Goal: Task Accomplishment & Management: Manage account settings

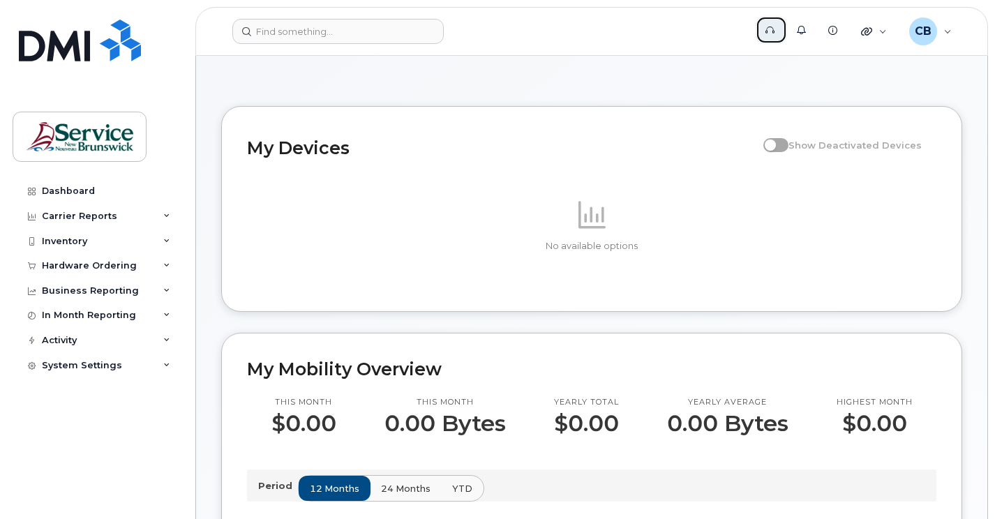
click at [766, 33] on icon at bounding box center [769, 30] width 9 height 9
click at [915, 31] on span "CB" at bounding box center [923, 31] width 17 height 17
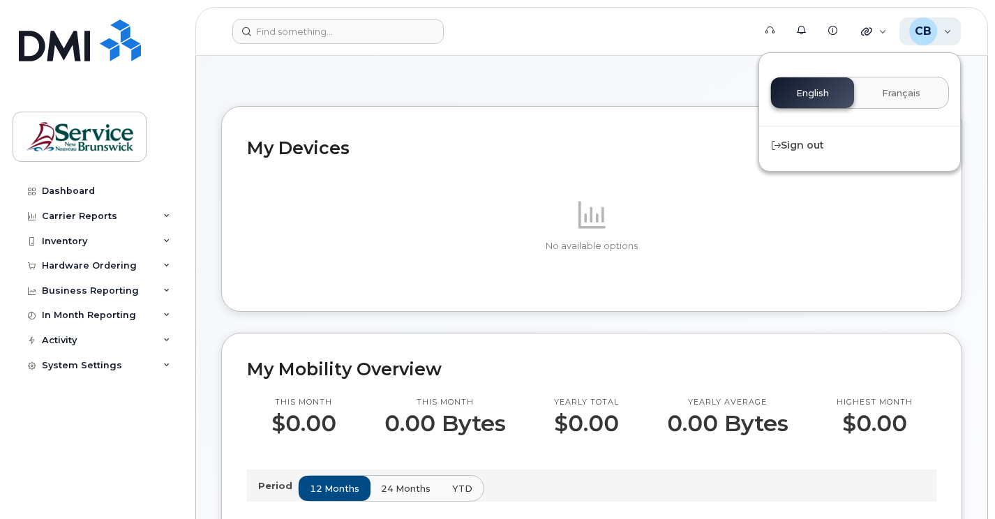
click at [915, 31] on span "CB" at bounding box center [923, 31] width 17 height 17
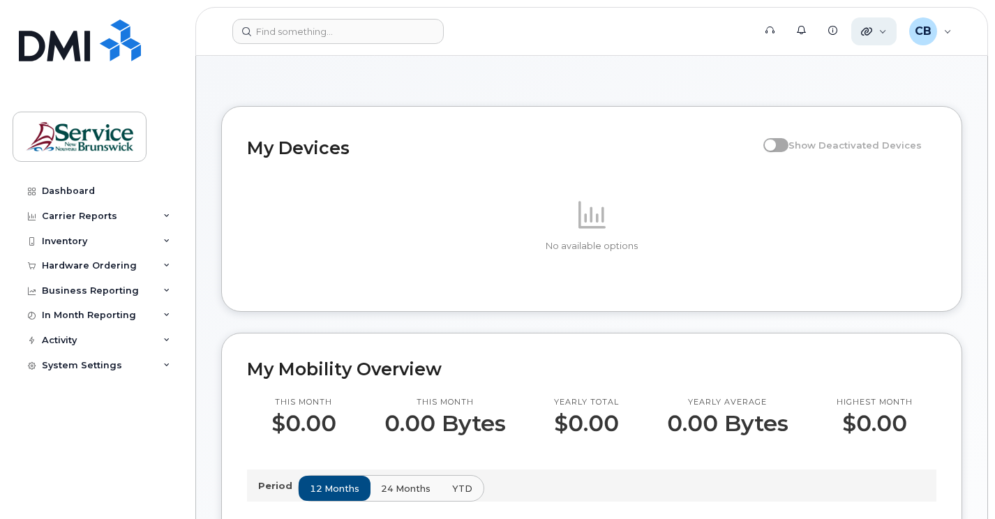
click at [879, 31] on div "Quicklinks" at bounding box center [873, 31] width 45 height 28
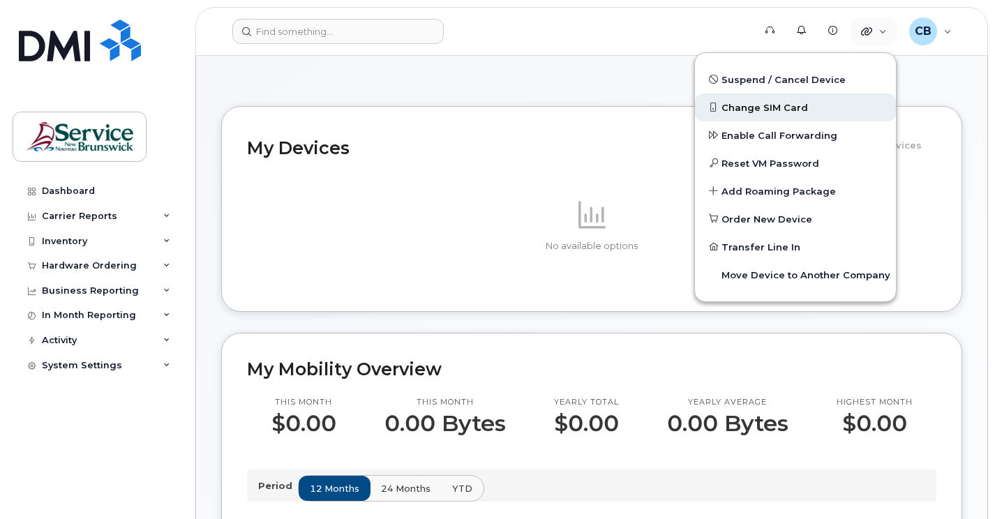
click at [741, 109] on span "Change SIM Card" at bounding box center [764, 108] width 87 height 14
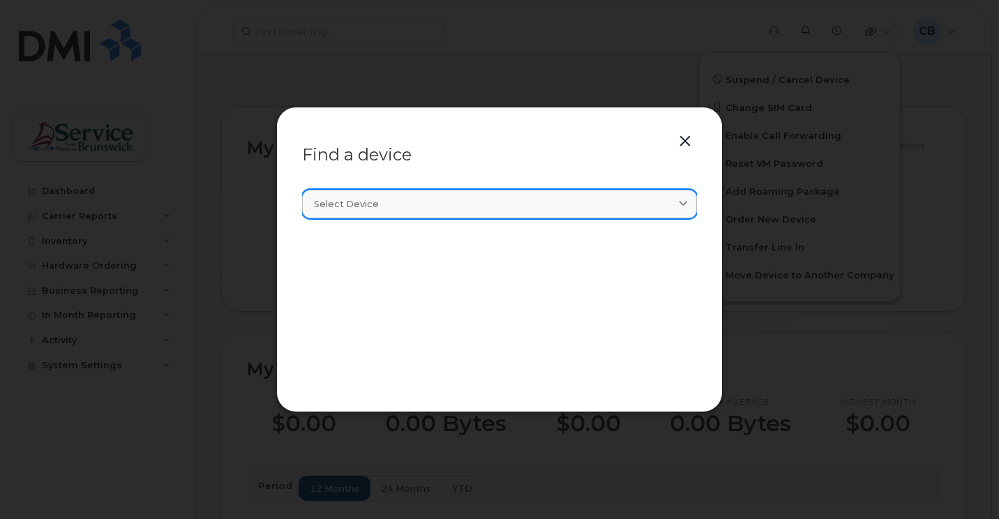
click at [684, 202] on icon at bounding box center [683, 204] width 9 height 9
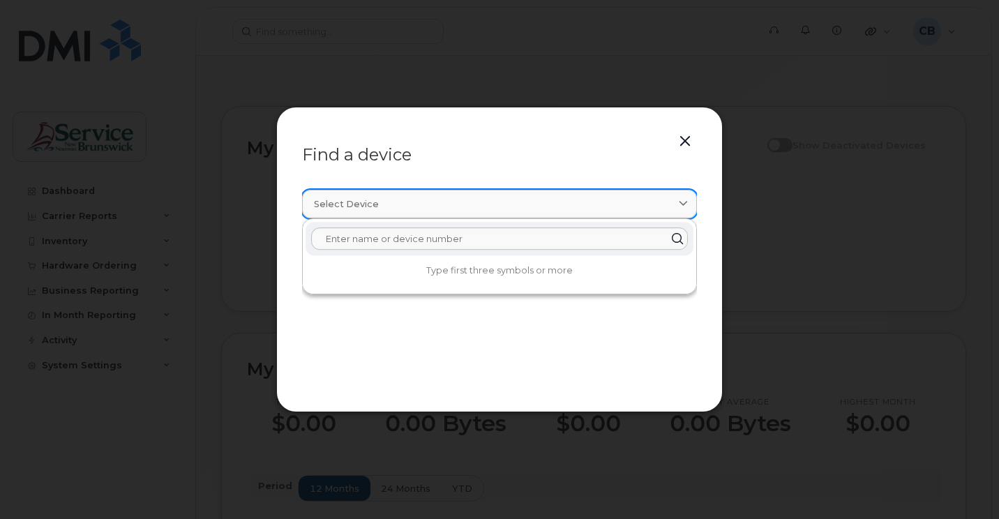
click at [684, 202] on icon at bounding box center [683, 204] width 9 height 9
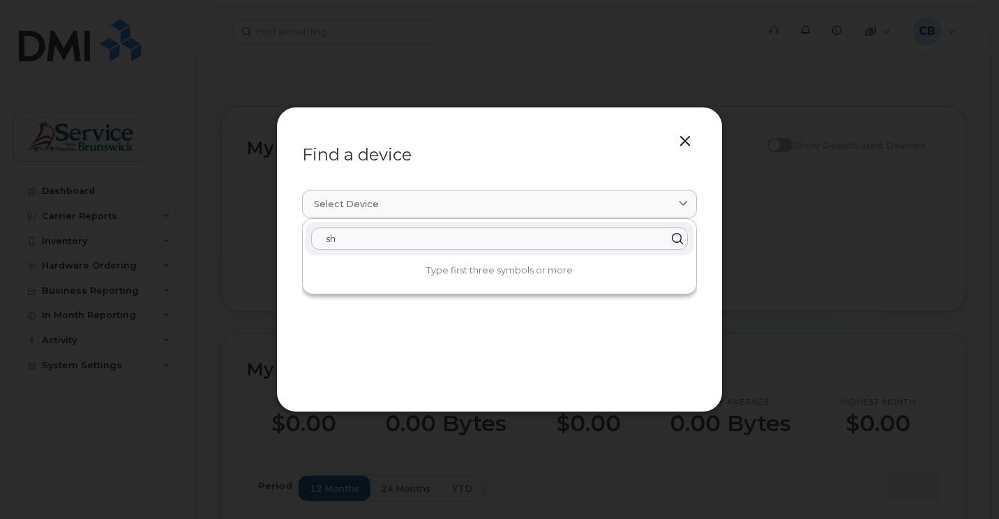
type input "s"
click at [687, 136] on button "button" at bounding box center [685, 142] width 21 height 20
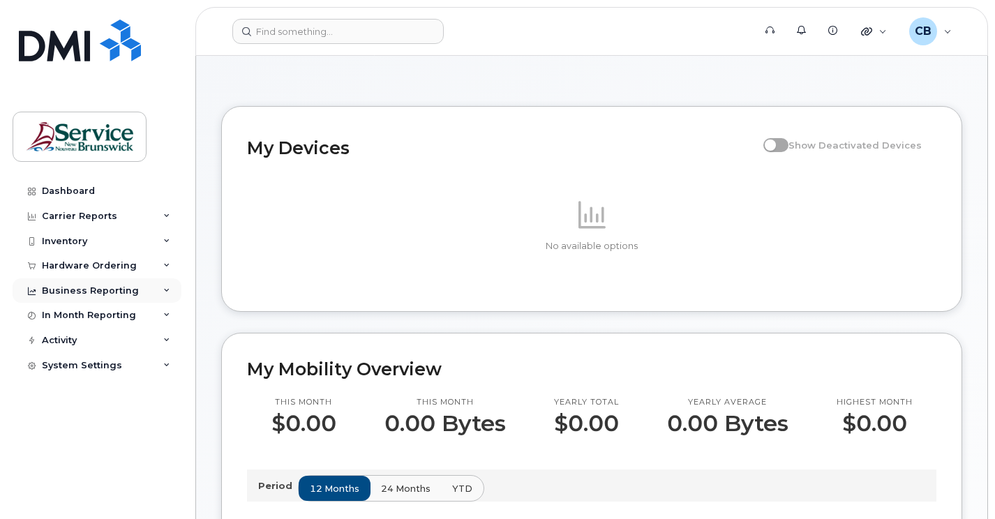
click at [26, 291] on div at bounding box center [31, 290] width 15 height 11
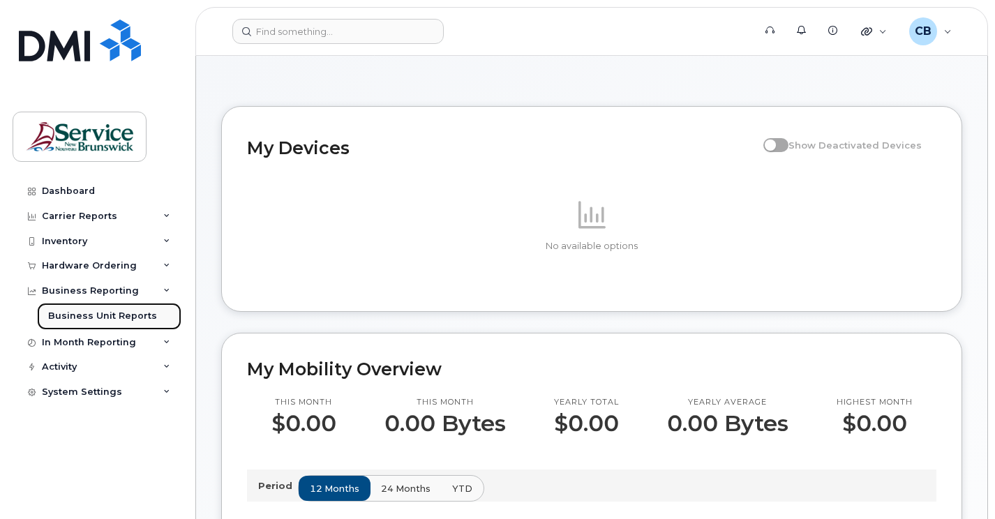
click at [60, 318] on div "Business Unit Reports" at bounding box center [102, 316] width 109 height 13
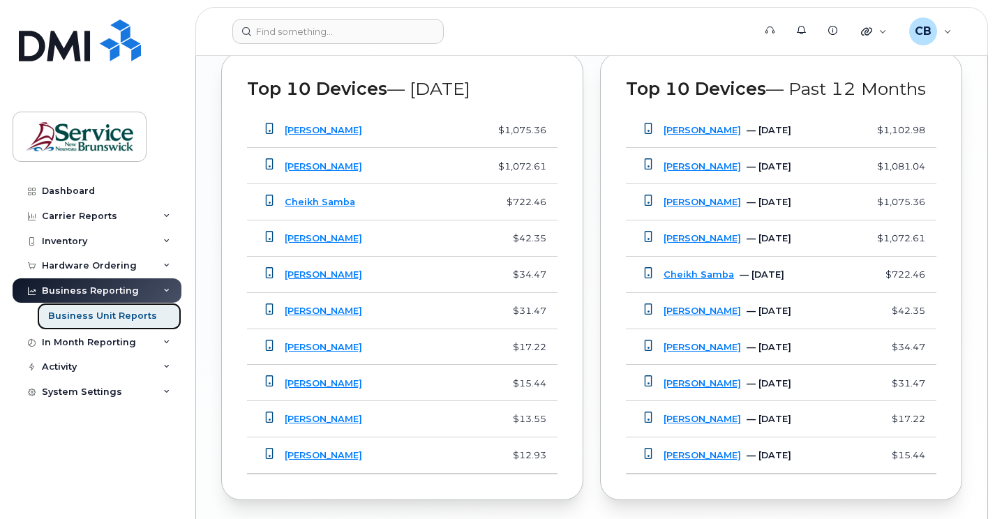
scroll to position [1465, 0]
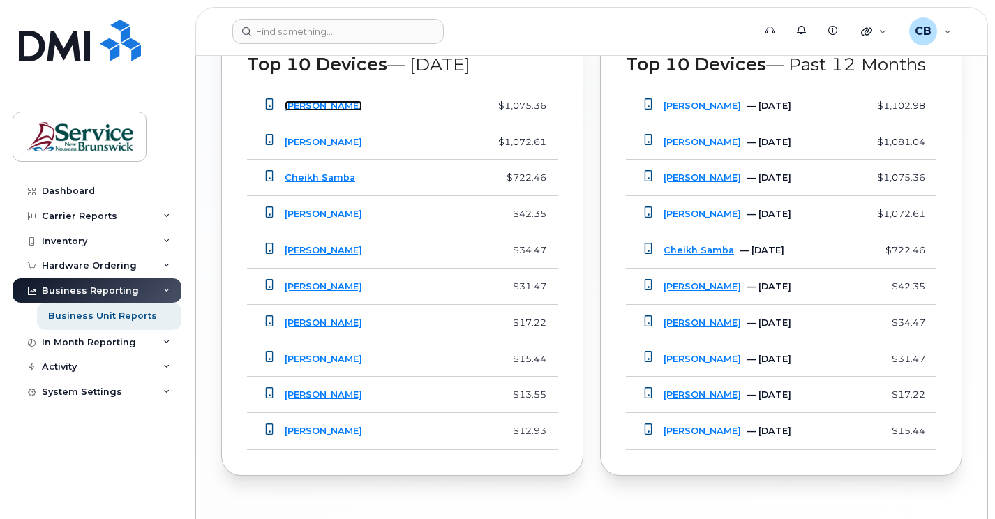
click at [332, 108] on link "Jacob Powning" at bounding box center [323, 105] width 77 height 10
click at [297, 180] on link "Cheikh Samba" at bounding box center [320, 177] width 70 height 10
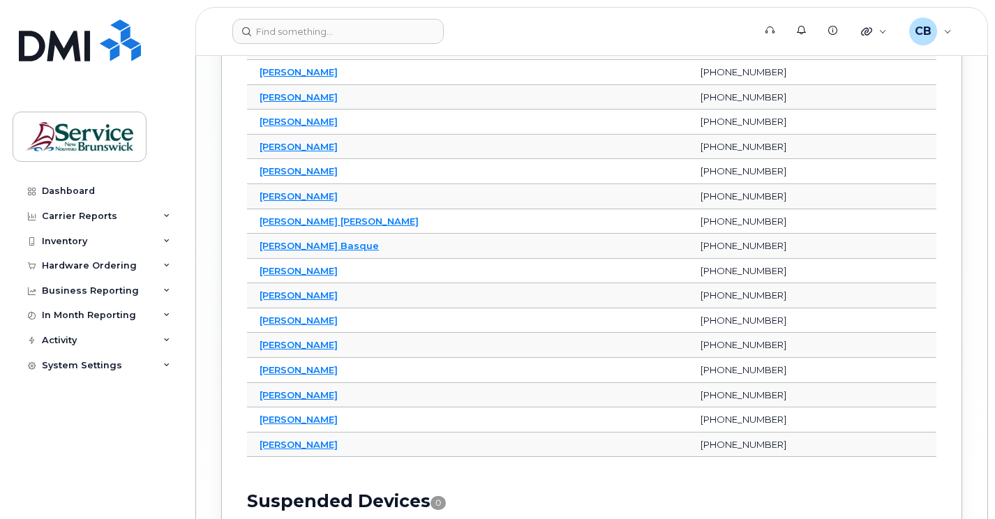
scroll to position [2859, 0]
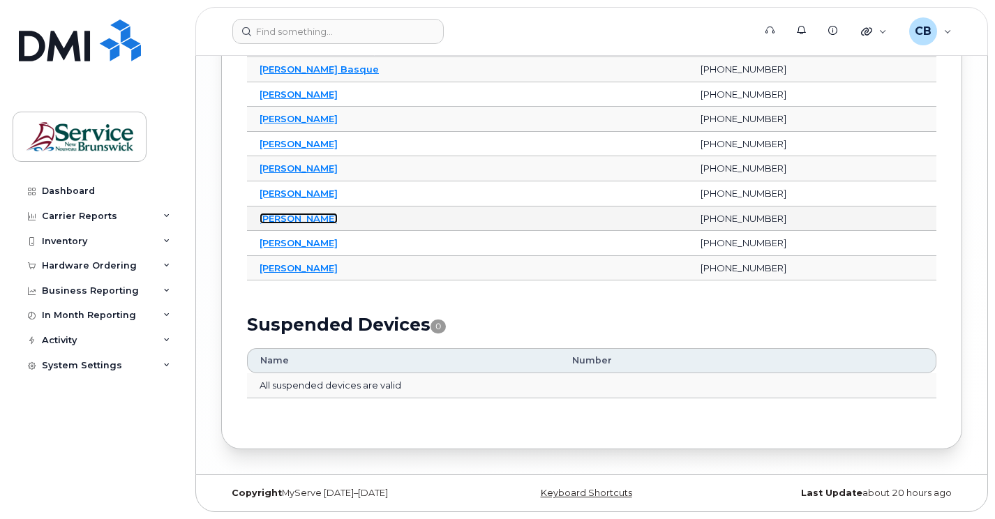
click at [283, 219] on link "Tim Mclaughlin" at bounding box center [299, 218] width 78 height 11
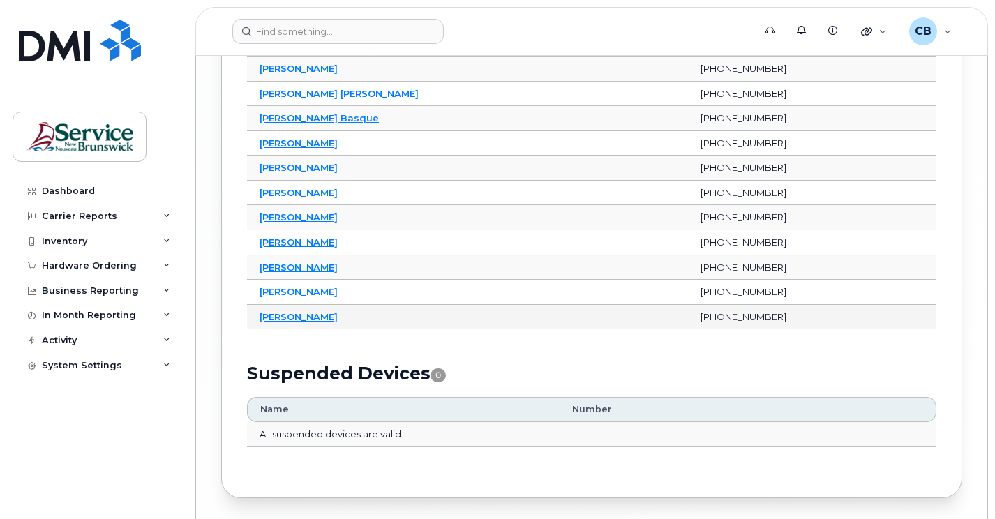
scroll to position [2789, 0]
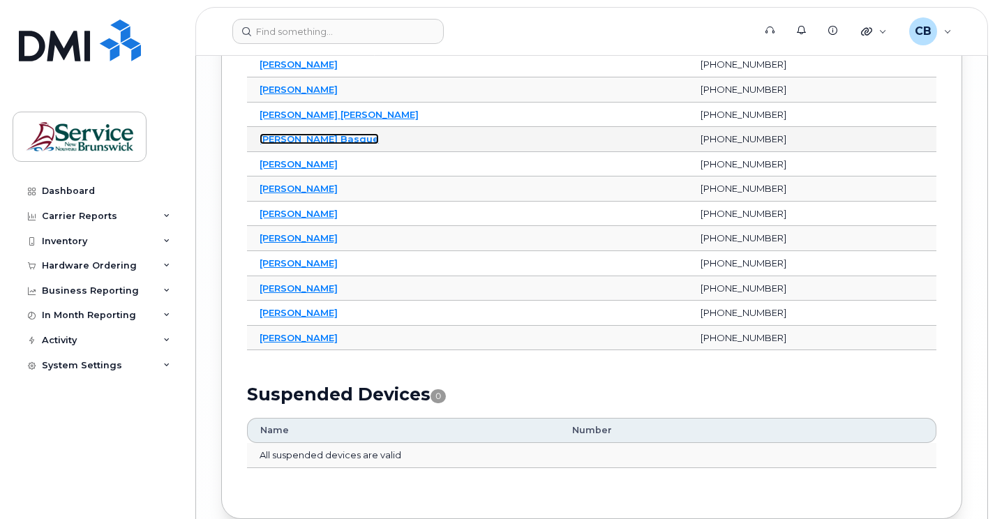
click at [313, 142] on link "Sylvette Basque" at bounding box center [319, 138] width 119 height 11
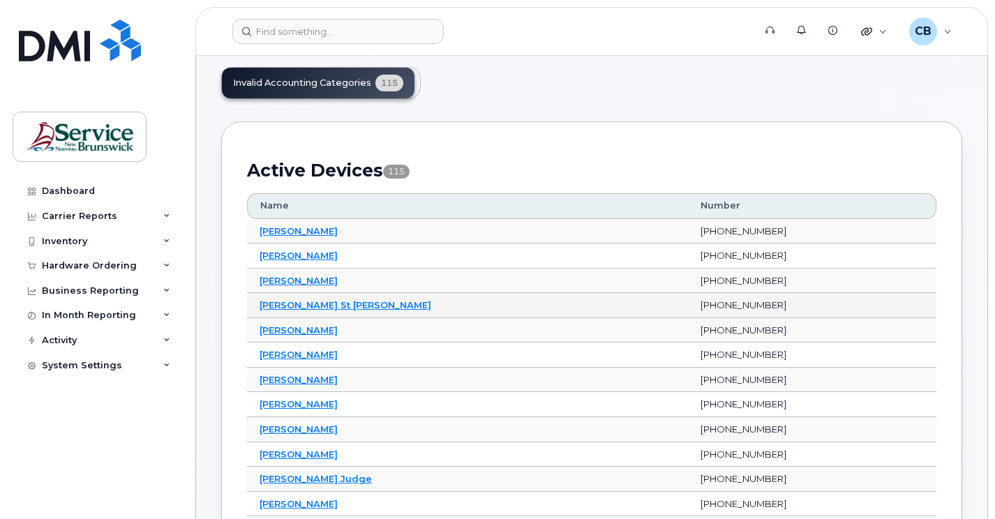
scroll to position [0, 0]
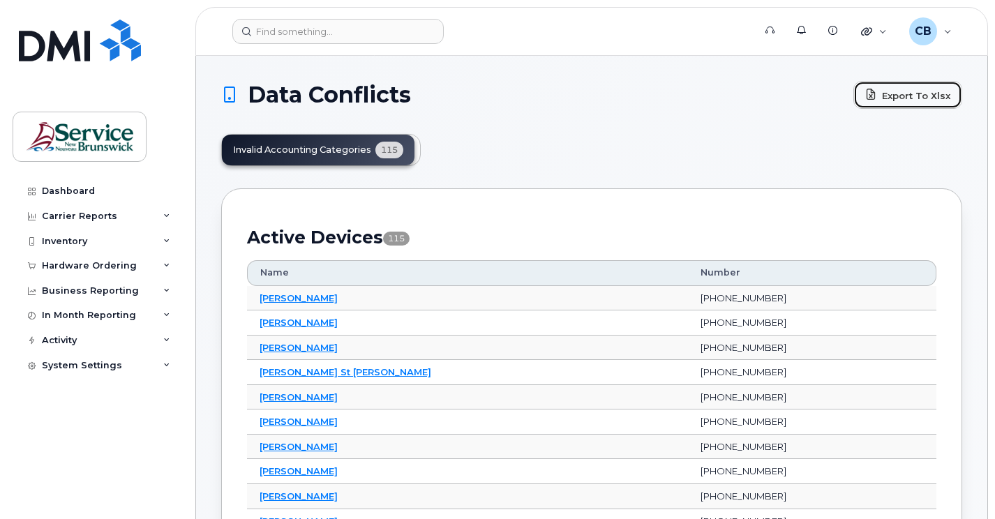
click at [900, 104] on link "Export to Xlsx" at bounding box center [907, 95] width 109 height 28
click at [545, 81] on div "Data Conflicts Export to Xlsx" at bounding box center [591, 95] width 741 height 28
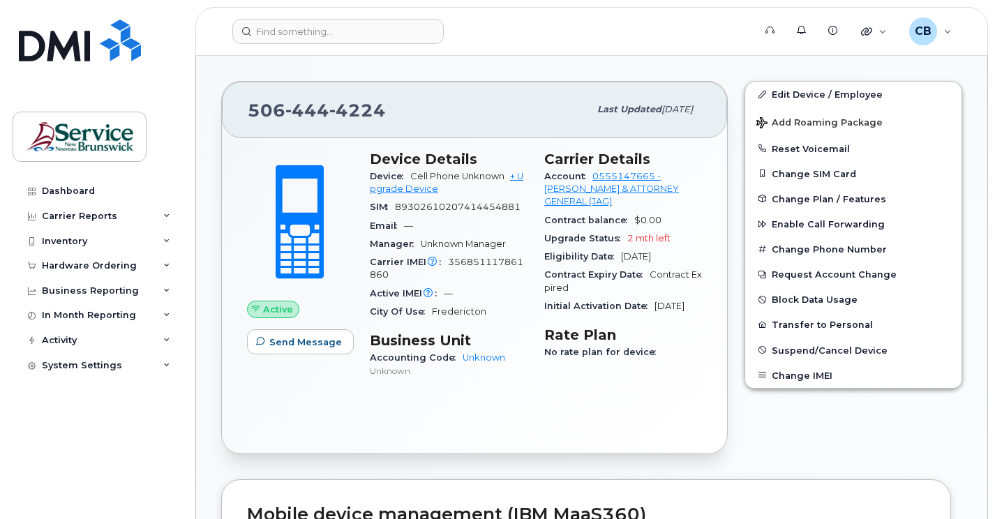
scroll to position [279, 0]
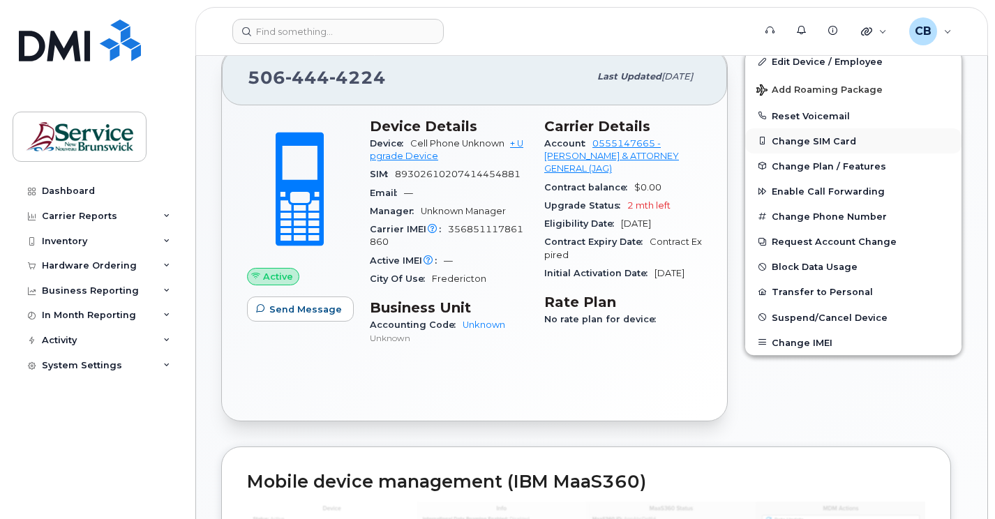
click at [801, 142] on button "Change SIM Card" at bounding box center [853, 140] width 216 height 25
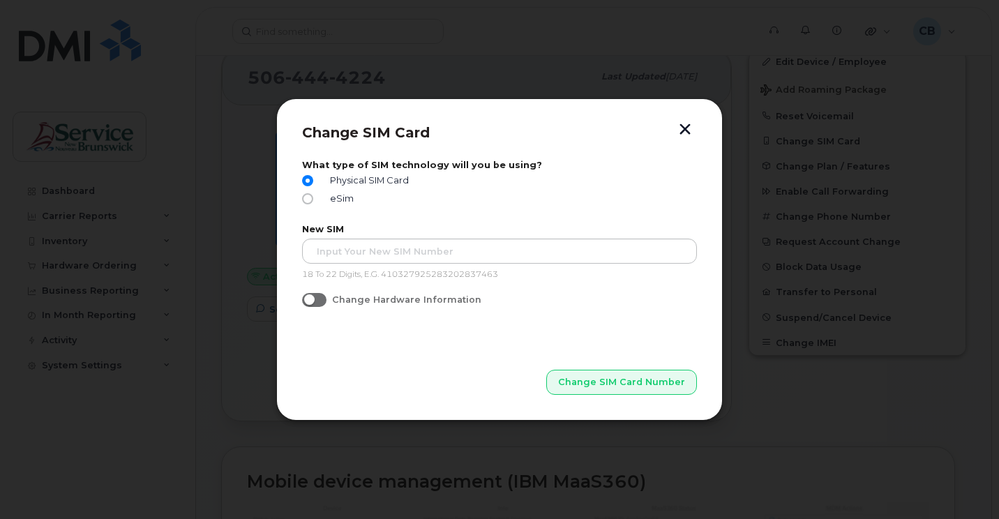
click at [684, 128] on button "button" at bounding box center [685, 131] width 21 height 15
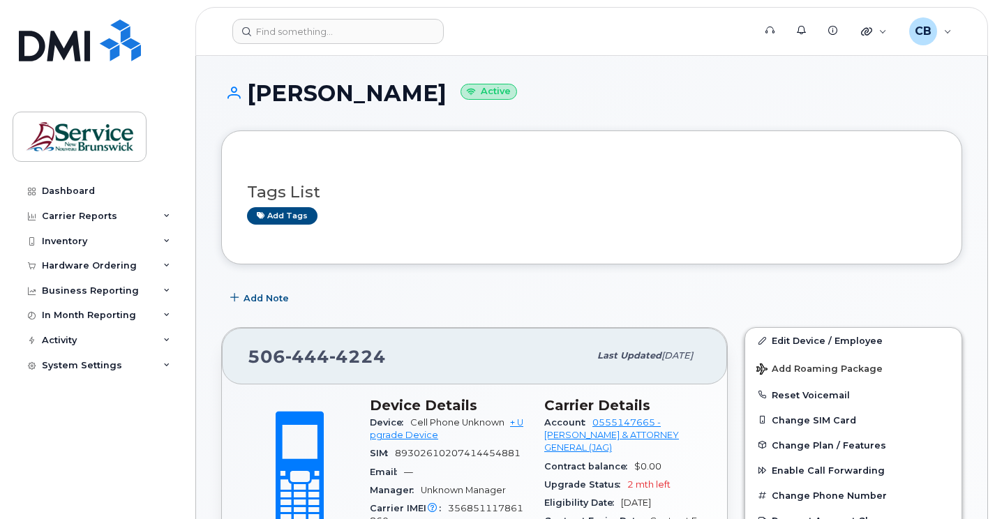
scroll to position [70, 0]
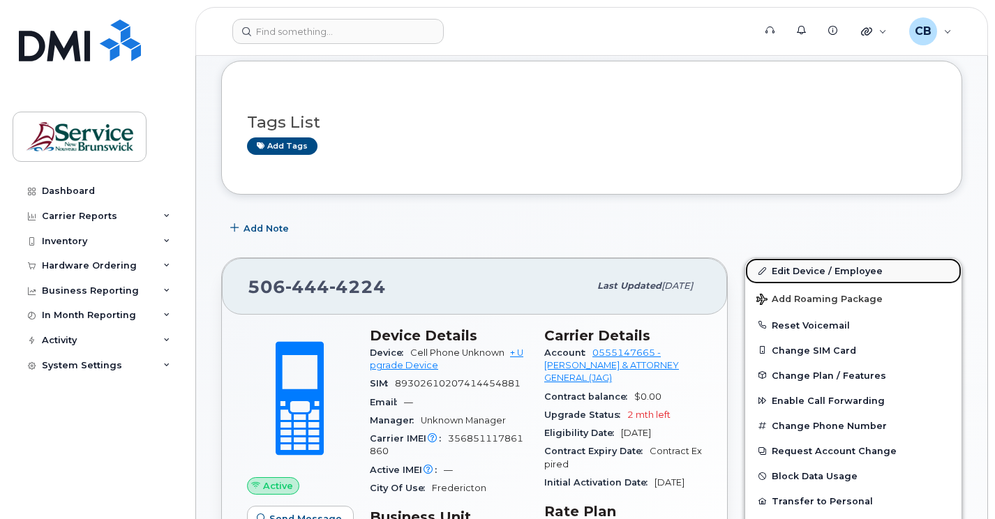
click at [785, 271] on link "Edit Device / Employee" at bounding box center [853, 270] width 216 height 25
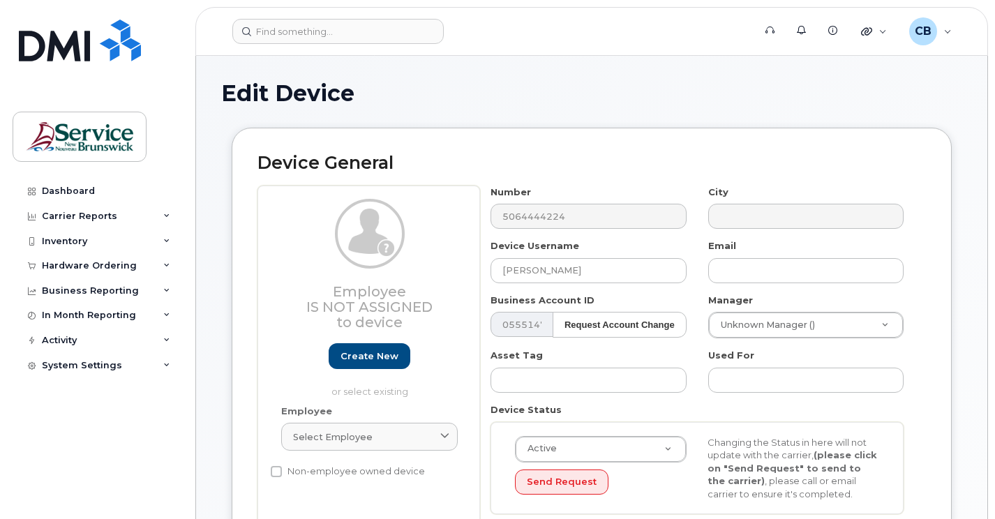
select select "34535605"
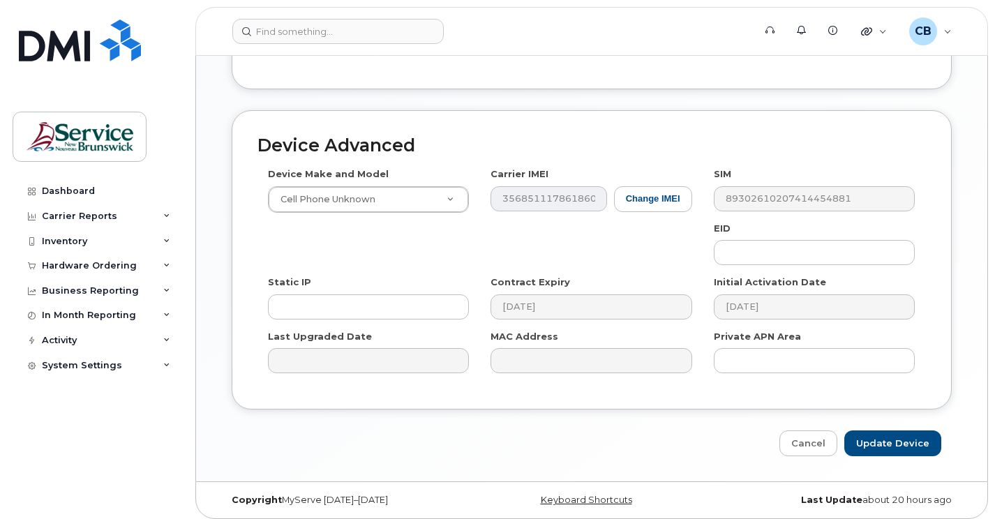
scroll to position [709, 0]
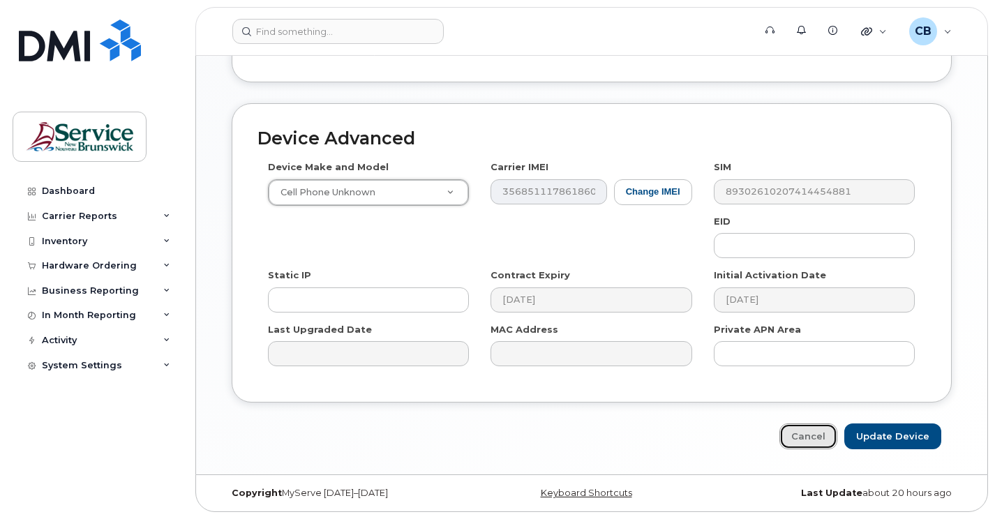
click at [825, 438] on link "Cancel" at bounding box center [808, 437] width 58 height 26
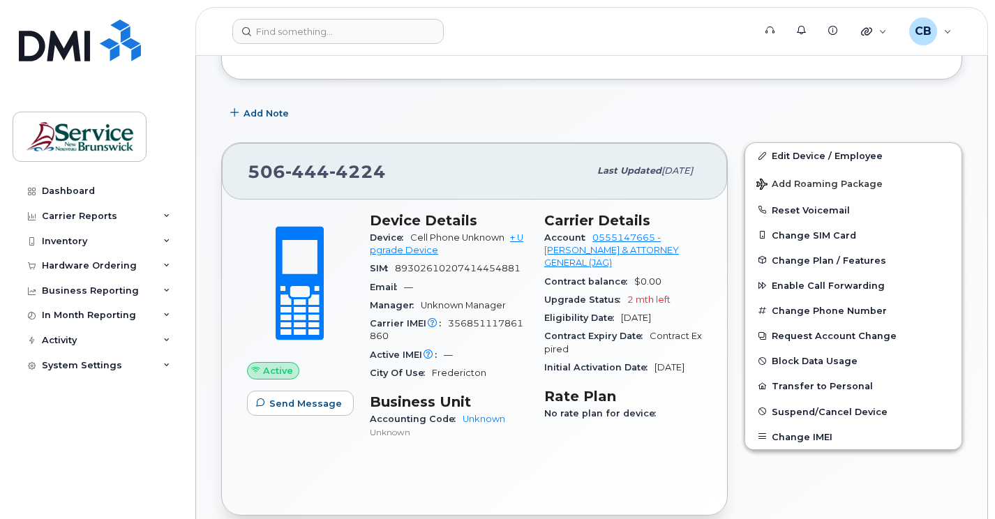
scroll to position [209, 0]
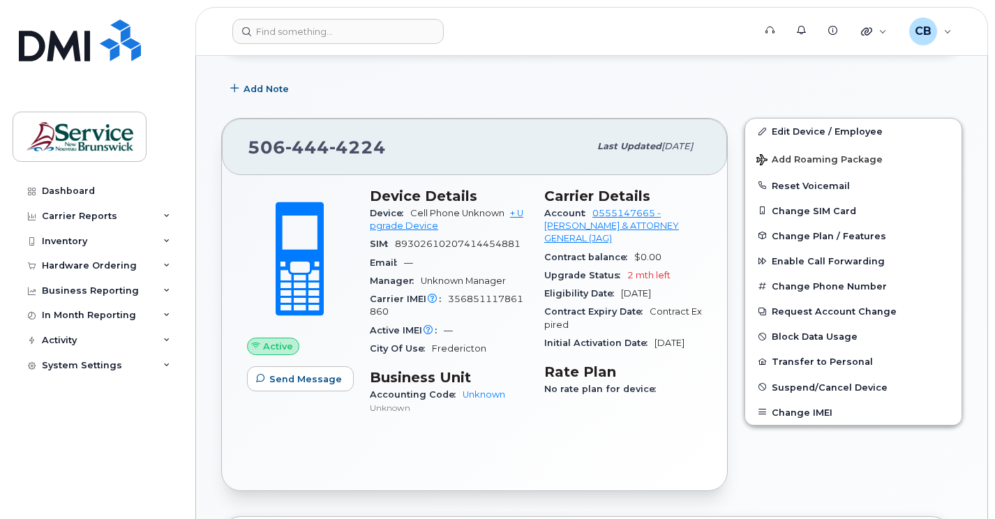
click at [270, 349] on span "Active" at bounding box center [278, 346] width 30 height 13
click at [790, 364] on button "Transfer to Personal" at bounding box center [853, 361] width 216 height 25
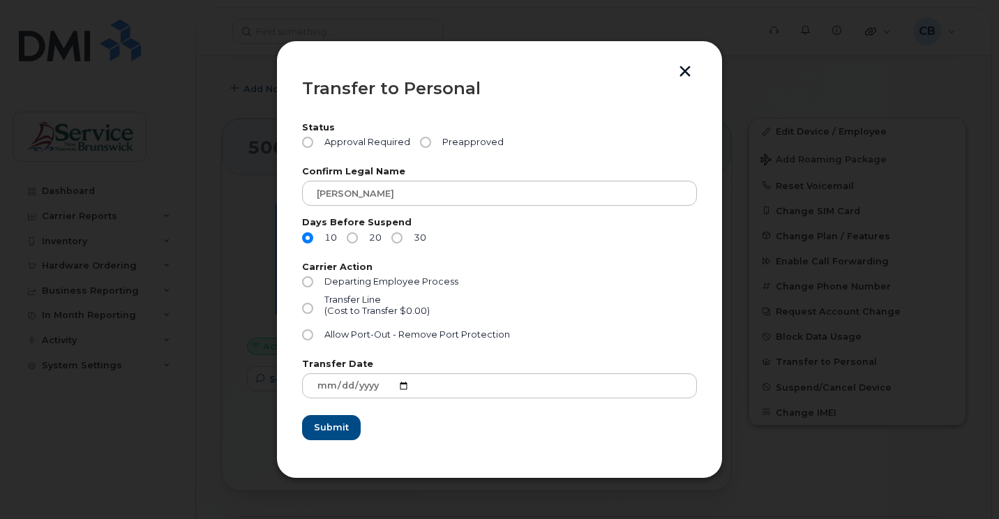
click at [685, 74] on button "button" at bounding box center [685, 73] width 21 height 15
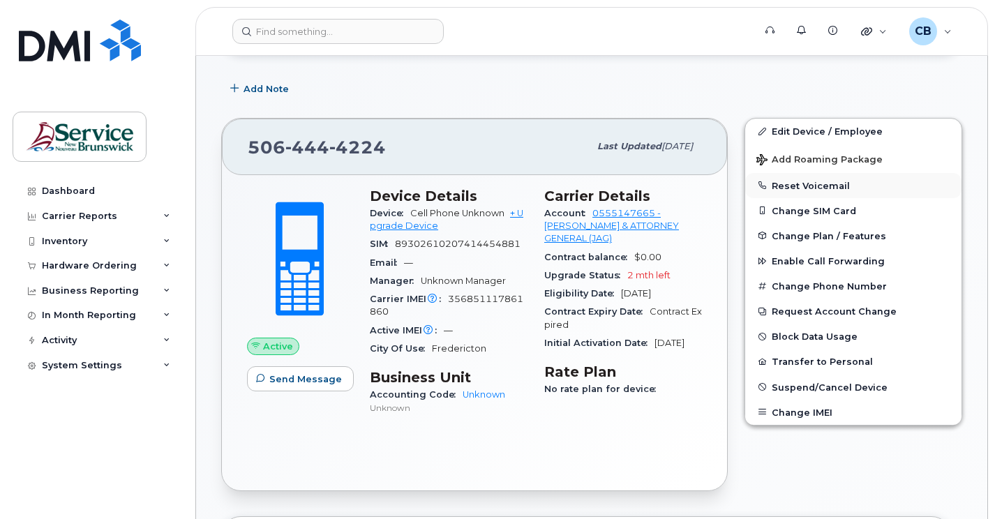
click at [779, 184] on button "Reset Voicemail" at bounding box center [853, 185] width 216 height 25
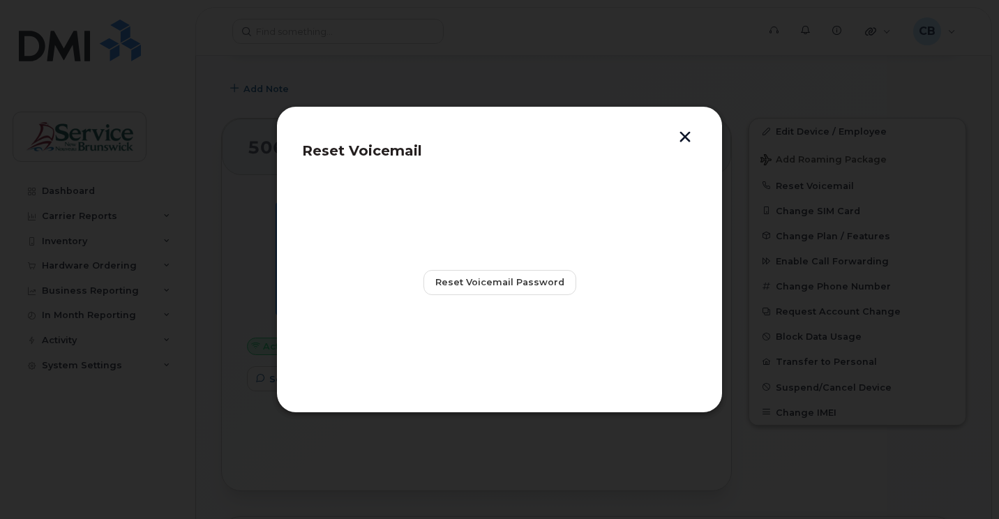
click at [689, 136] on button "button" at bounding box center [685, 138] width 21 height 15
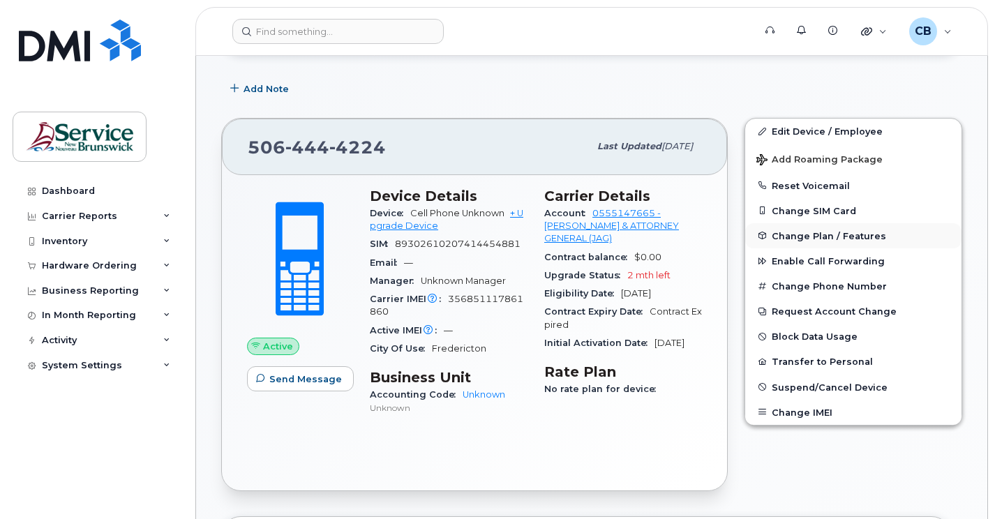
click at [811, 234] on span "Change Plan / Features" at bounding box center [829, 235] width 114 height 10
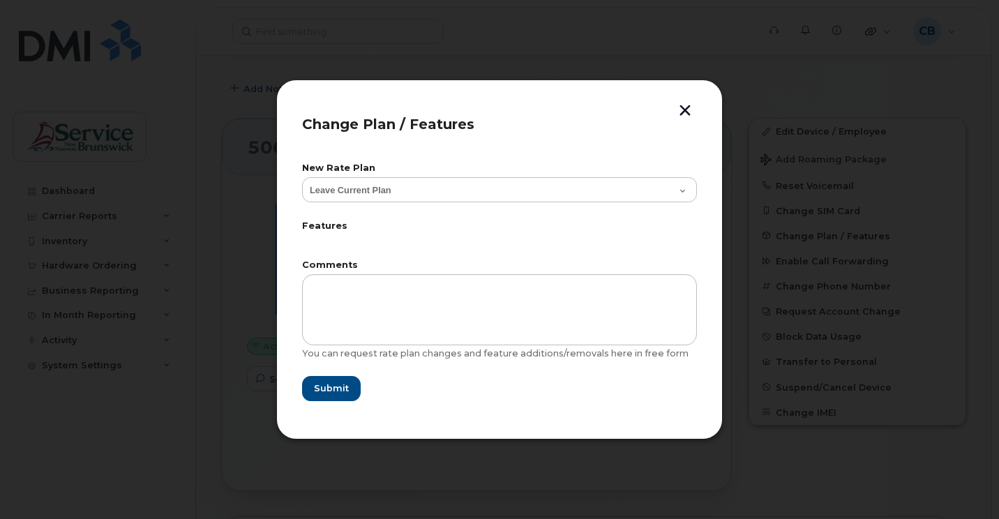
click at [686, 108] on button "button" at bounding box center [685, 112] width 21 height 15
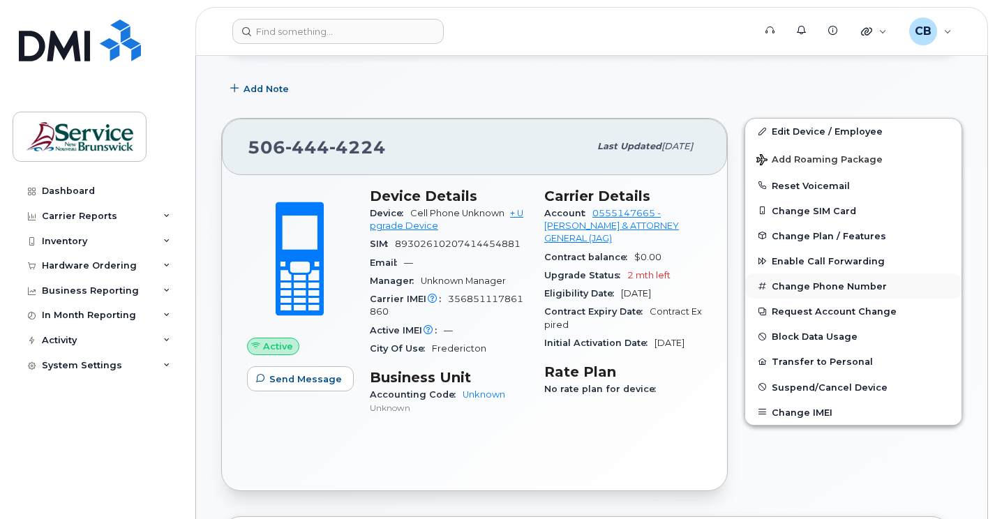
click at [859, 285] on button "Change Phone Number" at bounding box center [853, 286] width 216 height 25
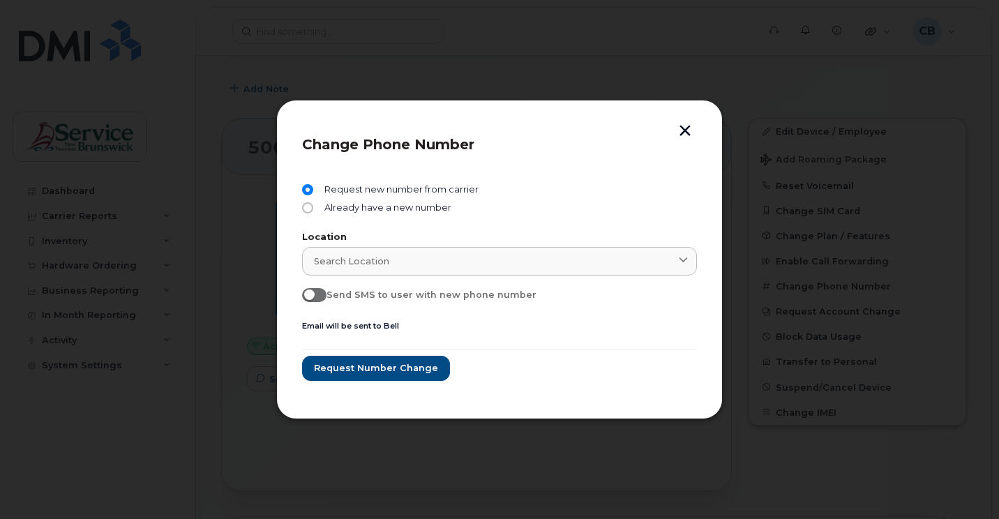
click at [688, 132] on button "button" at bounding box center [685, 132] width 21 height 15
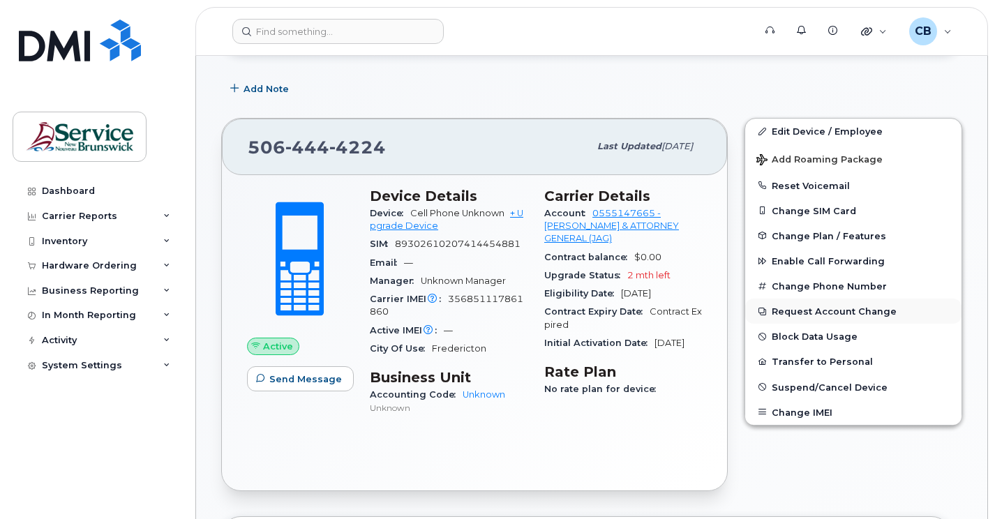
click at [812, 315] on button "Request Account Change" at bounding box center [853, 311] width 216 height 25
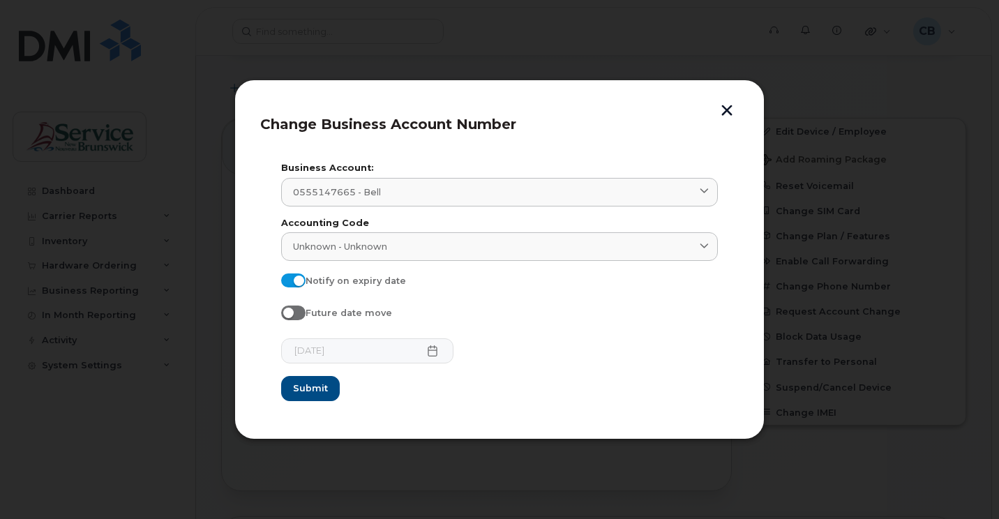
click at [729, 114] on button "button" at bounding box center [727, 112] width 21 height 15
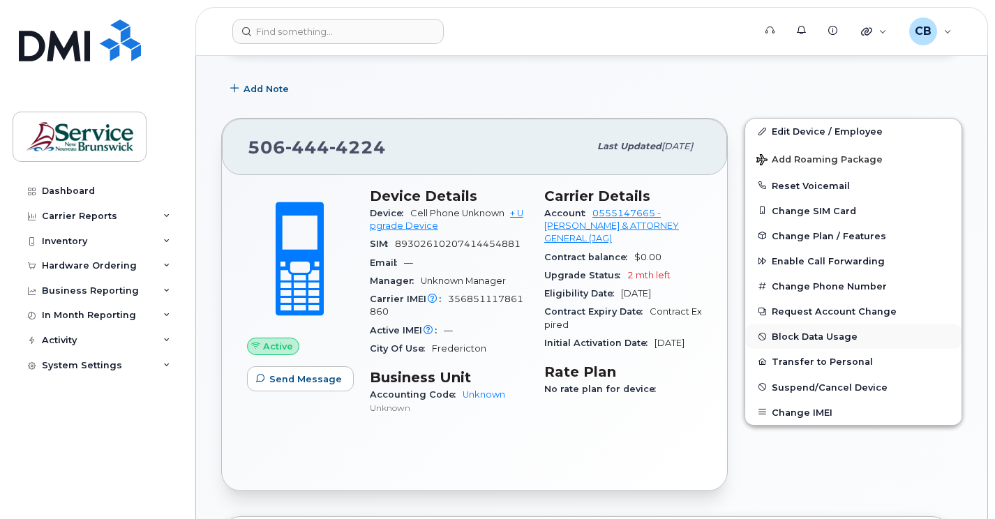
click at [837, 337] on button "Block Data Usage" at bounding box center [853, 336] width 216 height 25
select select
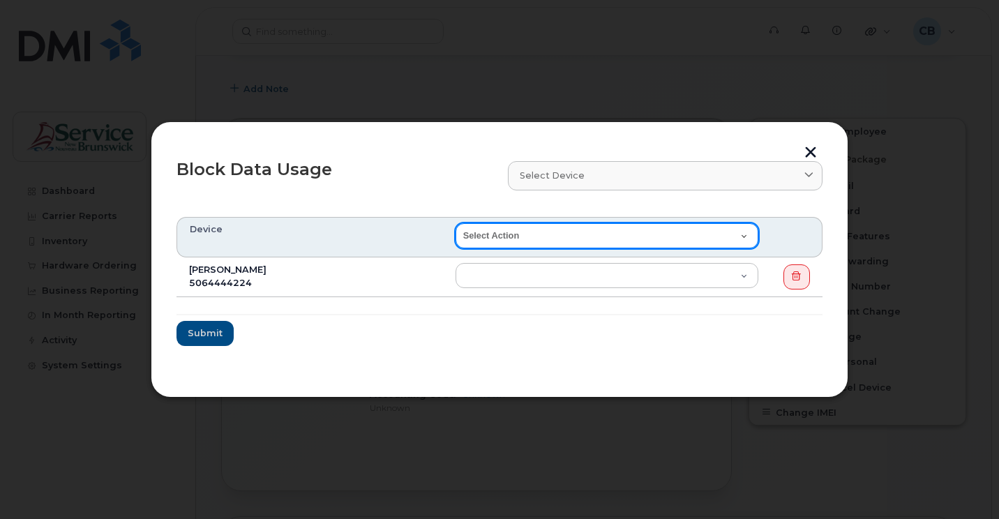
click at [746, 238] on select "Select Action End of Bill Cycle Indefinitely" at bounding box center [607, 235] width 303 height 25
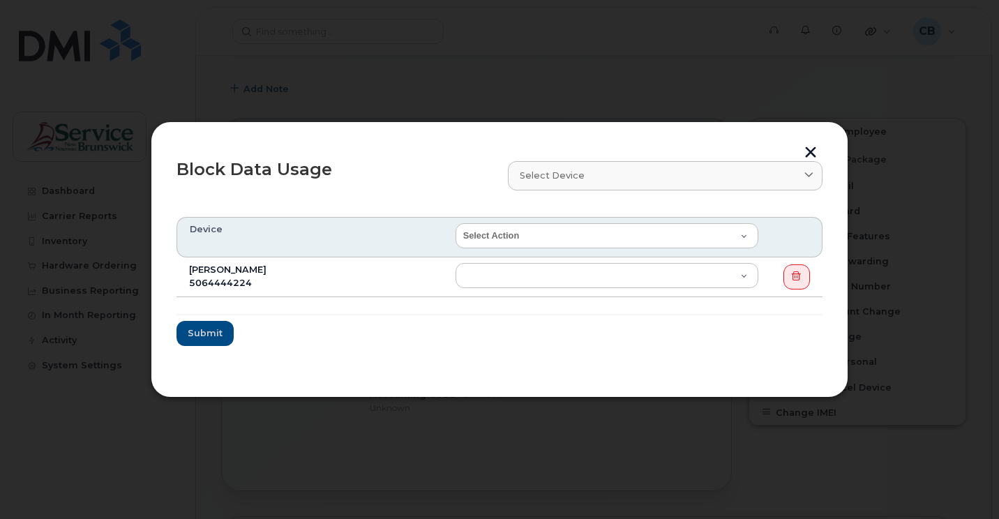
click at [810, 149] on button "button" at bounding box center [810, 154] width 21 height 15
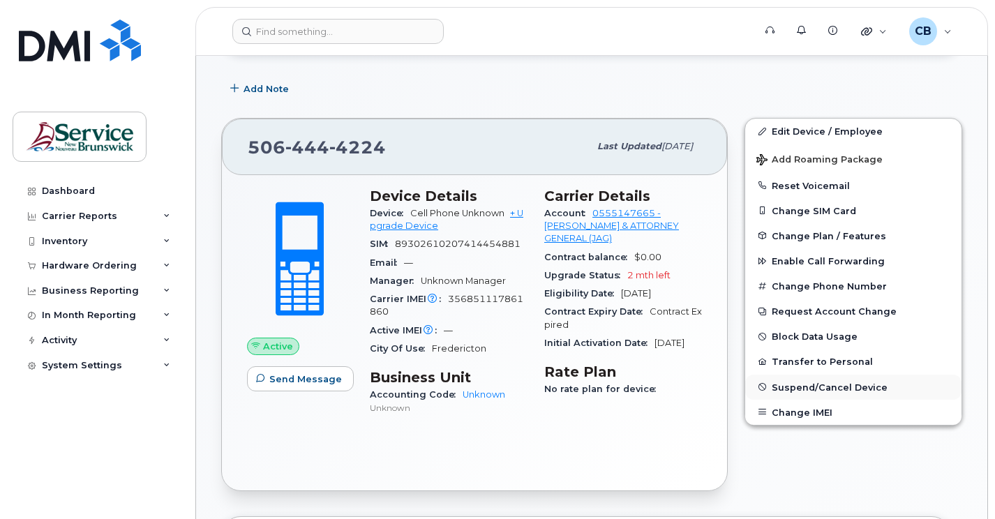
click at [876, 389] on span "Suspend/Cancel Device" at bounding box center [830, 387] width 116 height 10
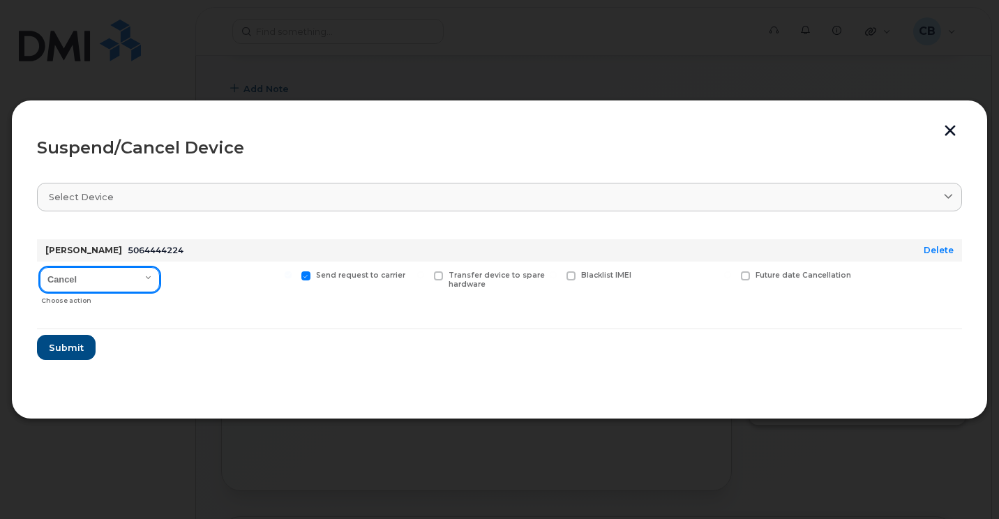
click at [151, 279] on select "Cancel Suspend - Extend Suspension Suspend - Reduced Rate Suspend - Full Rate S…" at bounding box center [100, 279] width 120 height 25
click at [250, 231] on div at bounding box center [230, 233] width 129 height 11
click at [949, 137] on button "button" at bounding box center [950, 132] width 21 height 15
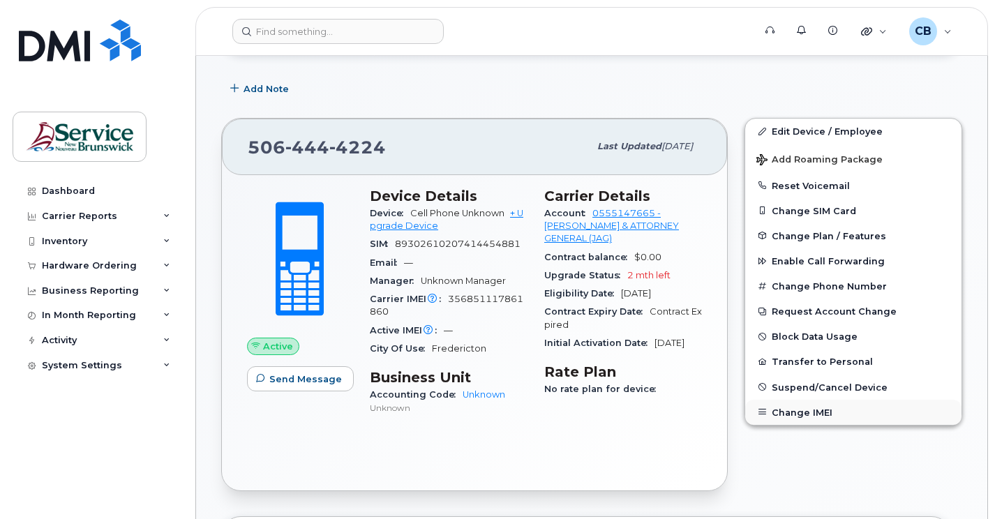
click at [800, 412] on button "Change IMEI" at bounding box center [853, 412] width 216 height 25
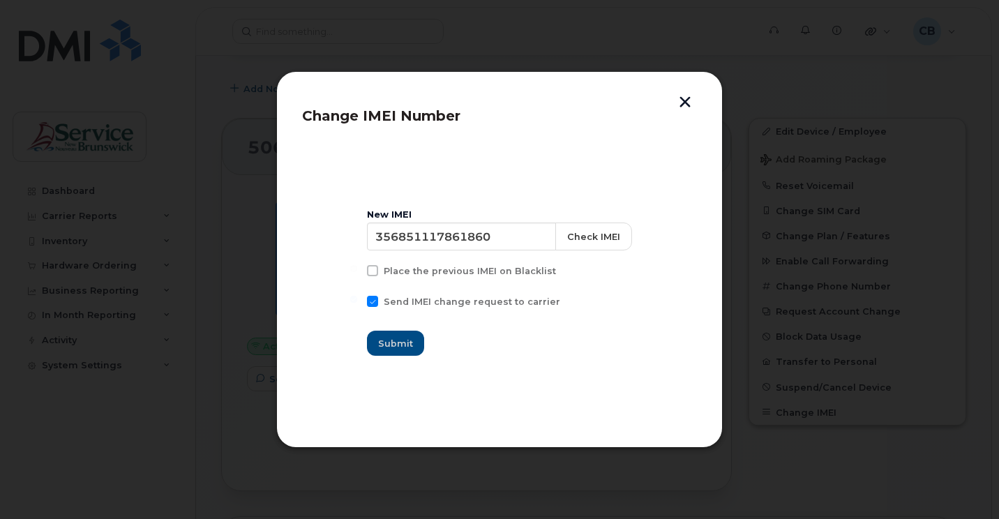
click at [690, 103] on button "button" at bounding box center [685, 103] width 21 height 15
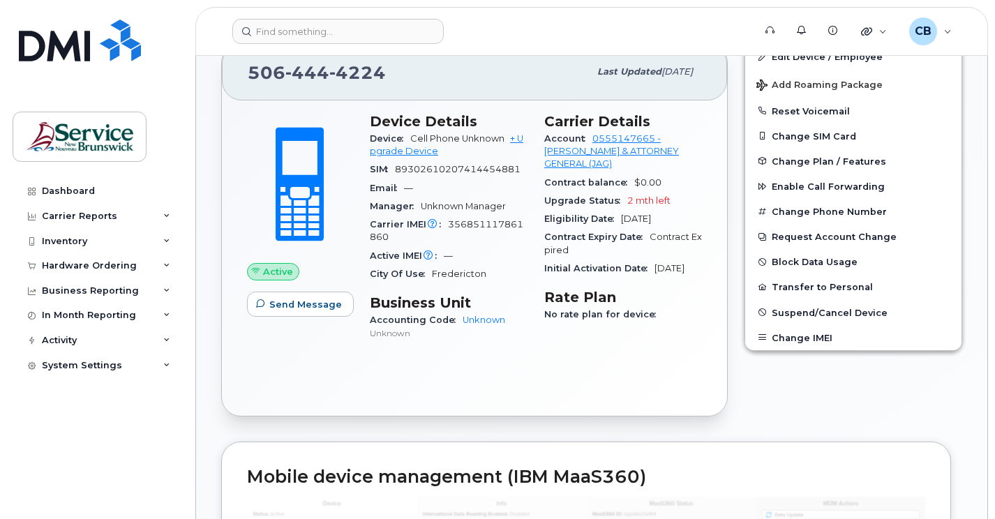
scroll to position [0, 0]
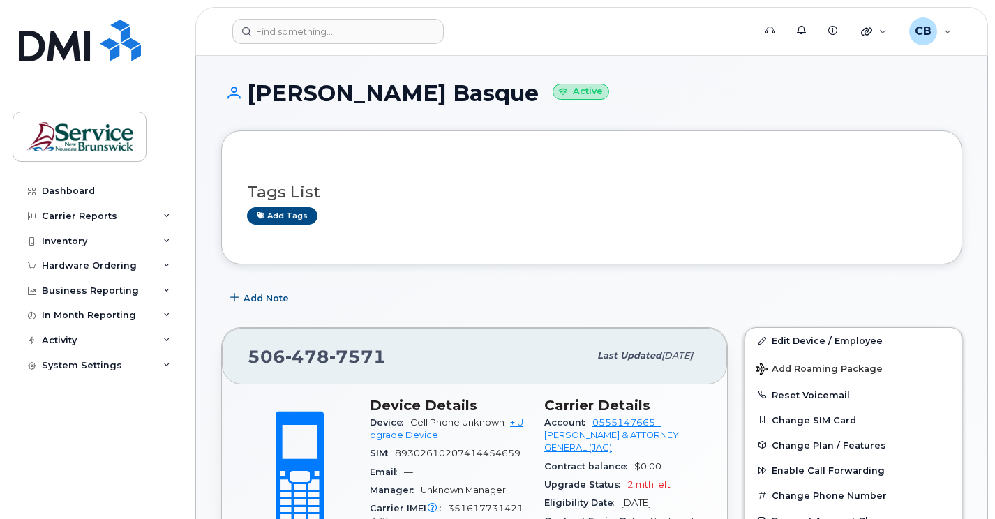
drag, startPoint x: 561, startPoint y: 137, endPoint x: 562, endPoint y: 119, distance: 18.2
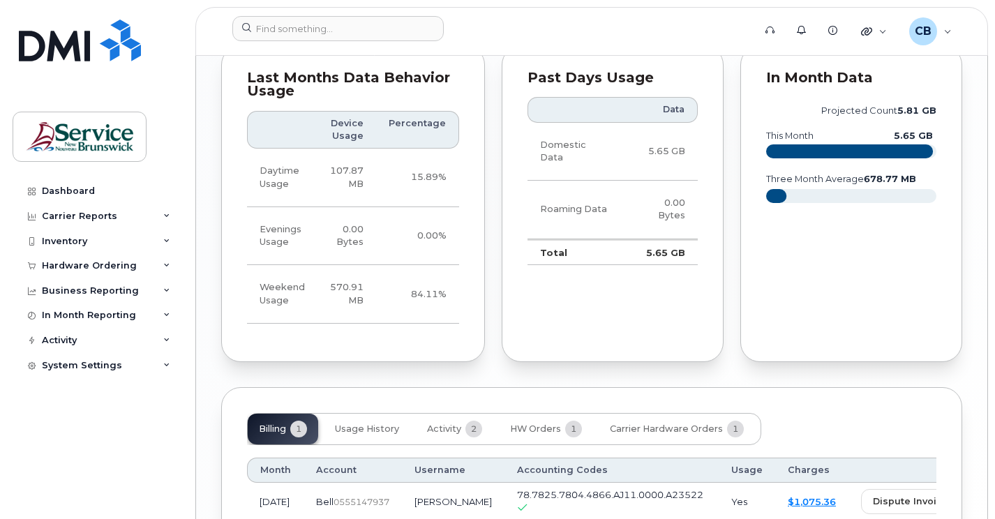
scroll to position [1217, 0]
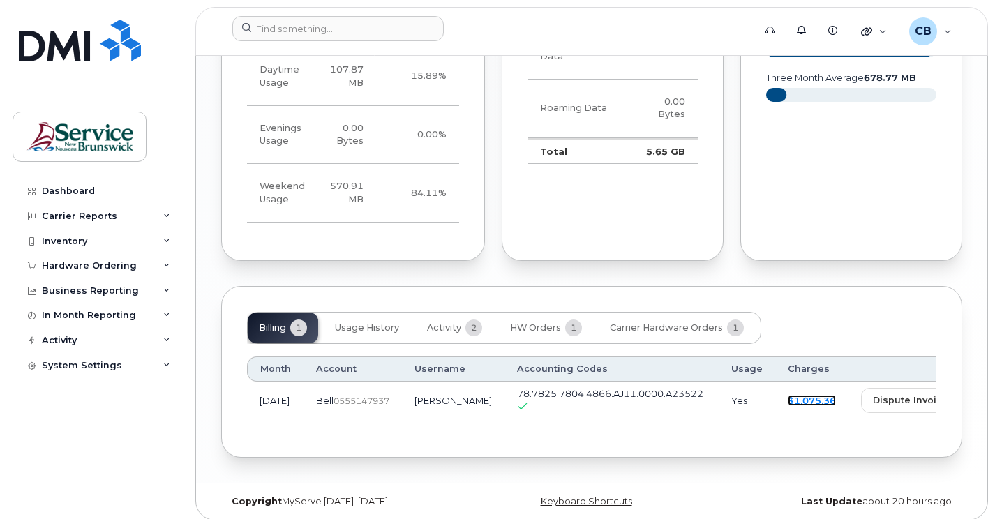
click at [788, 395] on link "$1,075.36" at bounding box center [812, 400] width 48 height 11
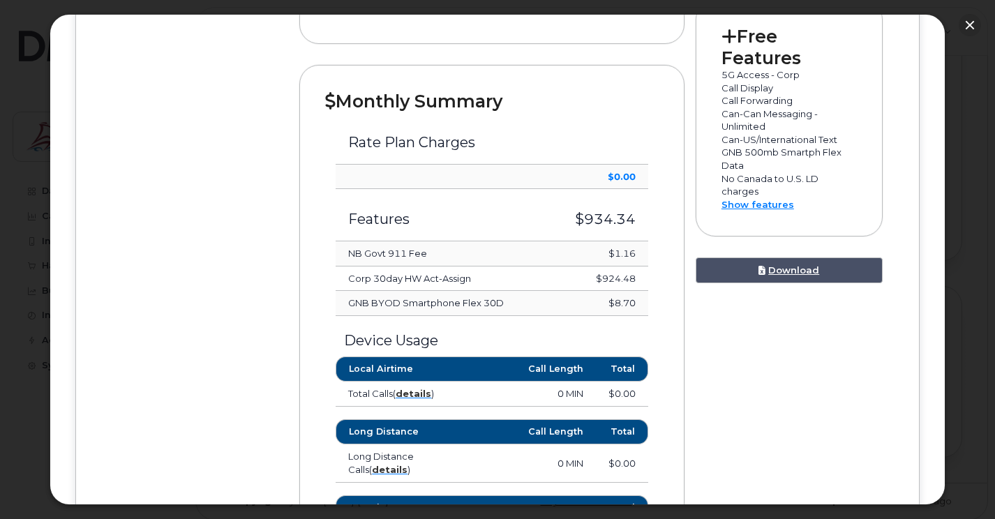
scroll to position [413, 0]
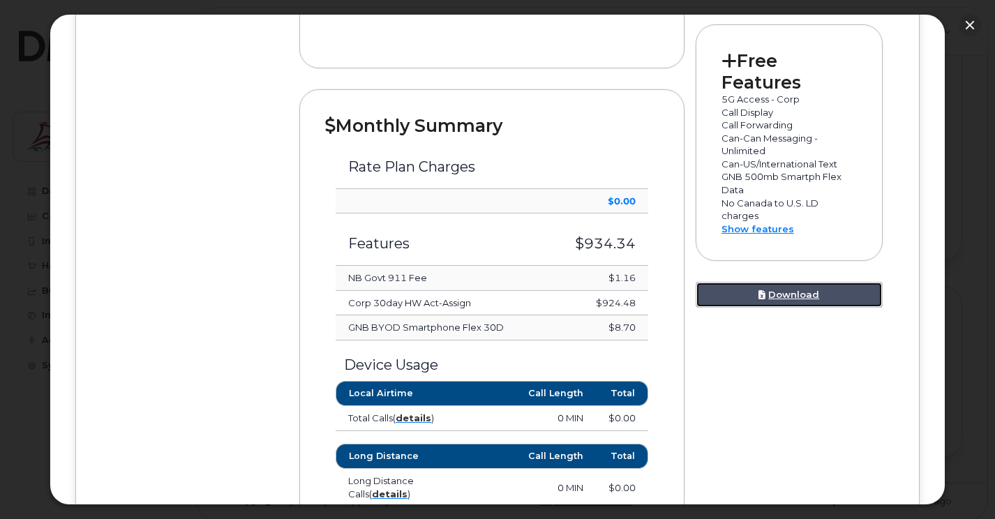
click at [779, 308] on link "Download" at bounding box center [789, 295] width 187 height 26
click at [166, 87] on div "Device Details Jacob Powning 506 349 7428 Bell, iPhone 16e Saint John $1,075.36…" at bounding box center [497, 353] width 792 height 1135
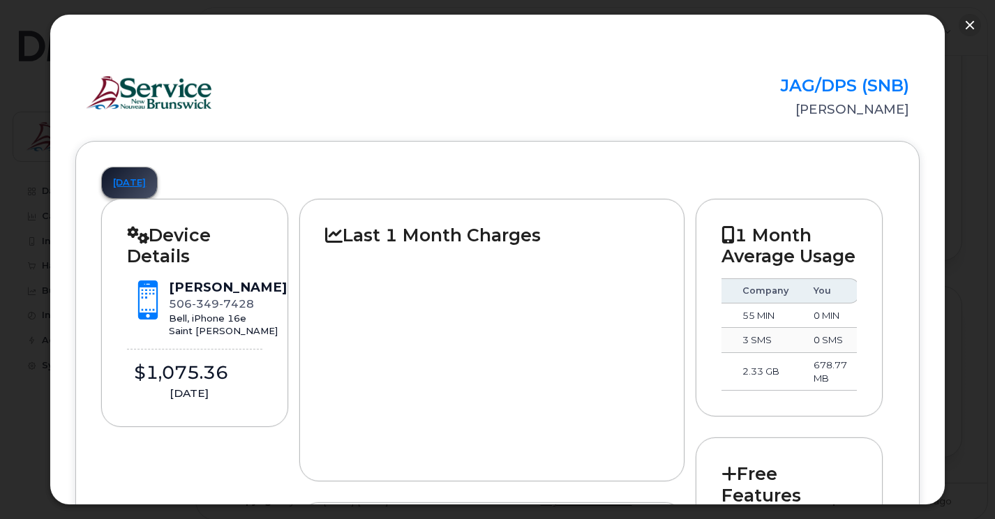
scroll to position [0, 0]
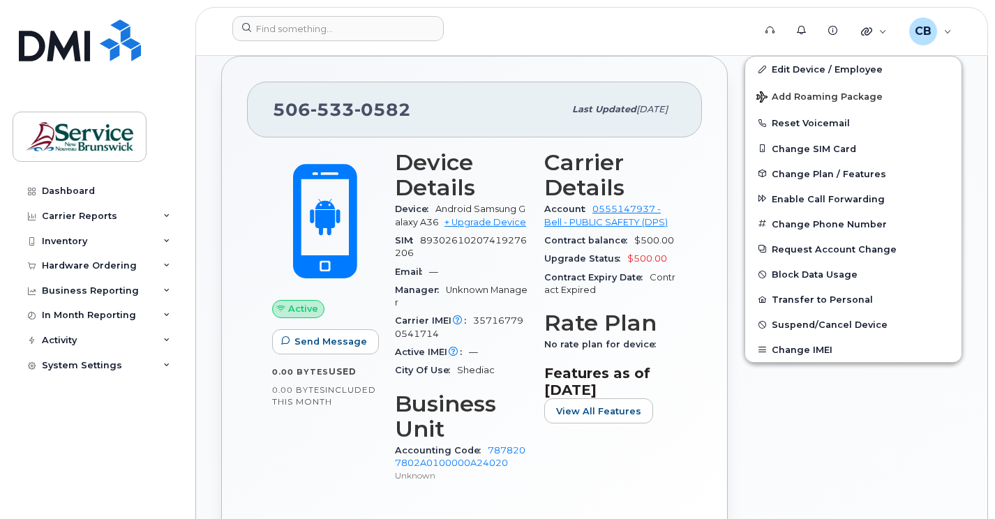
scroll to position [349, 0]
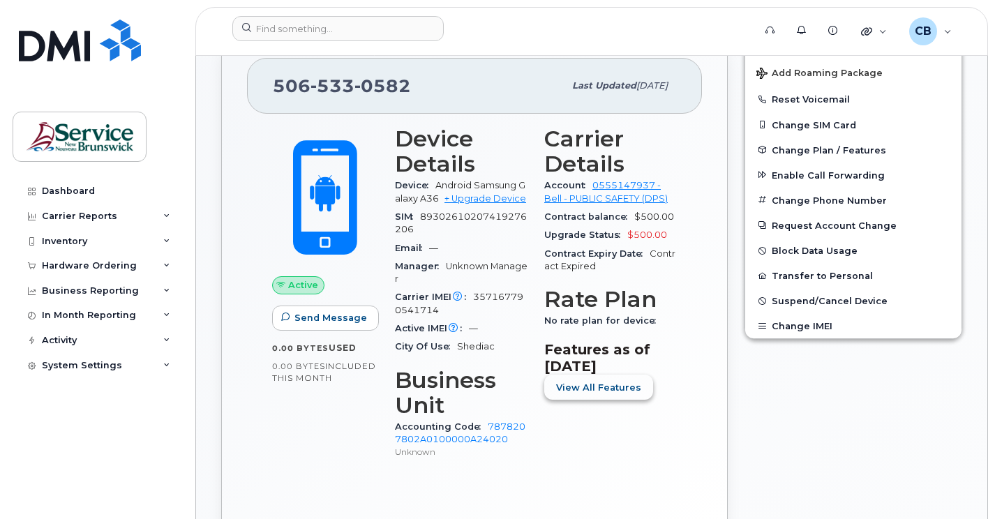
click at [622, 392] on span "View All Features" at bounding box center [598, 387] width 85 height 13
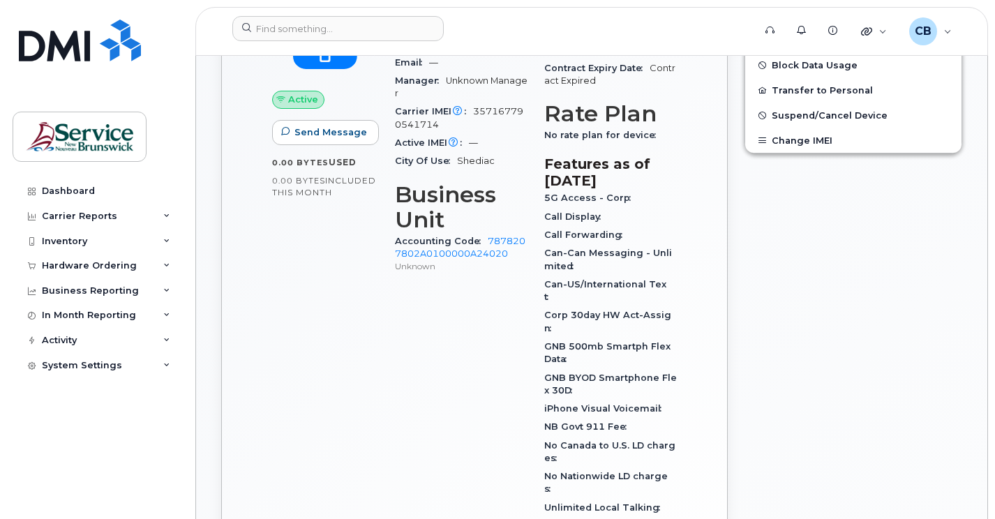
scroll to position [558, 0]
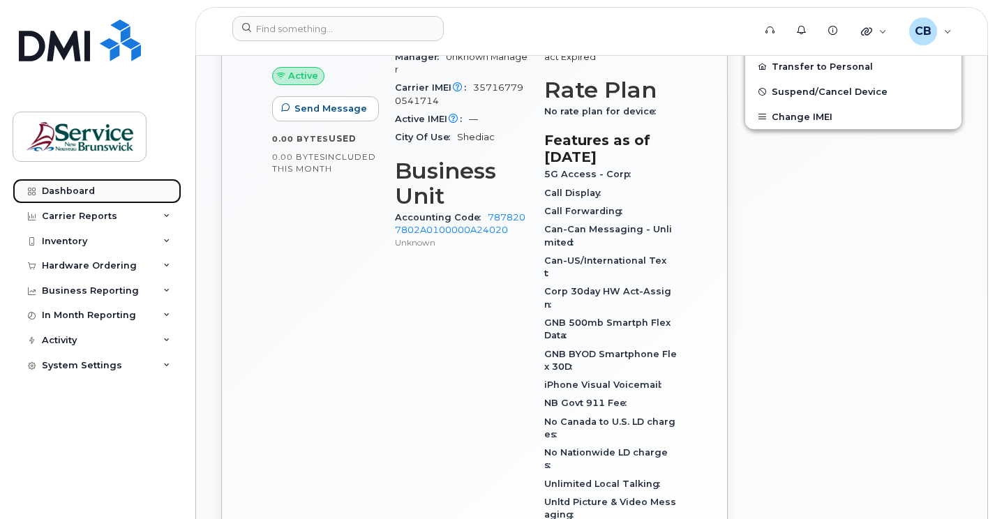
click at [71, 188] on div "Dashboard" at bounding box center [68, 191] width 53 height 11
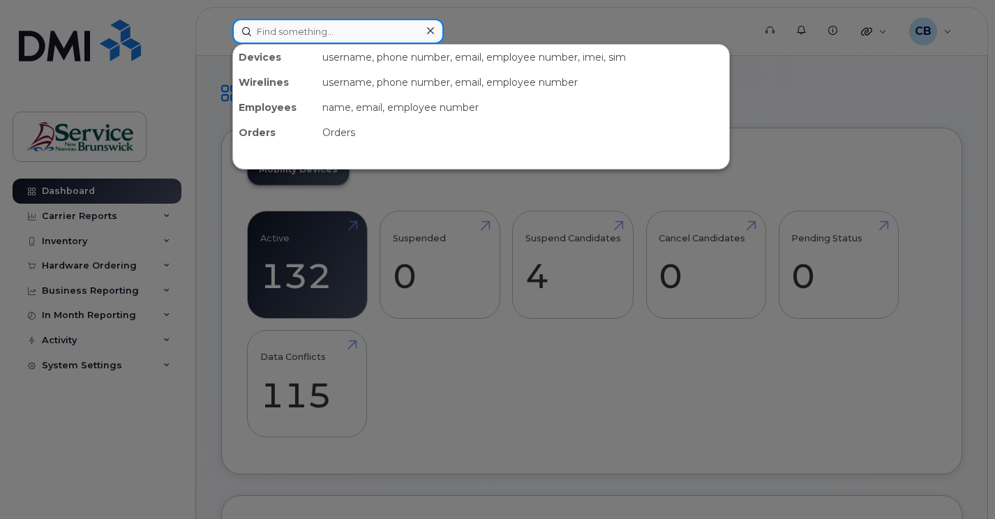
click at [282, 29] on input at bounding box center [337, 31] width 211 height 25
paste input "5062590790"
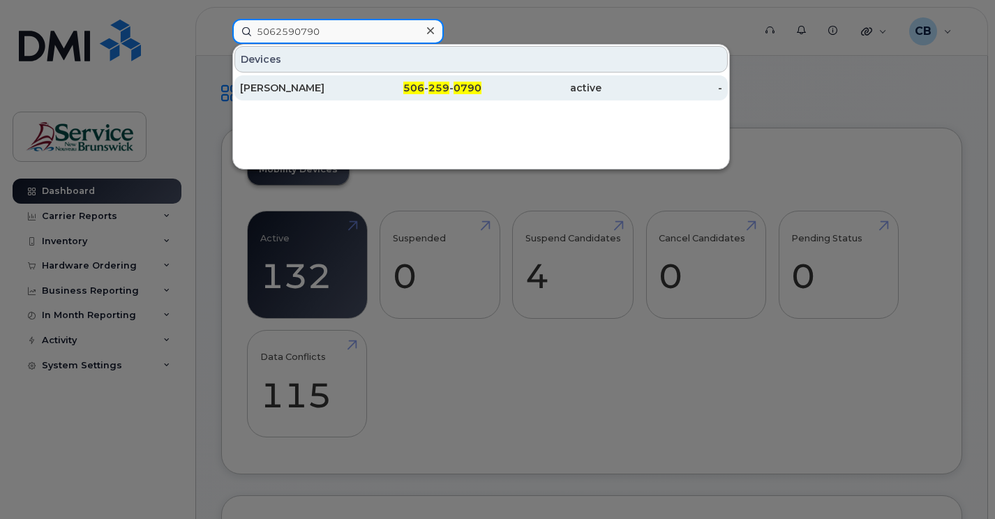
type input "5062590790"
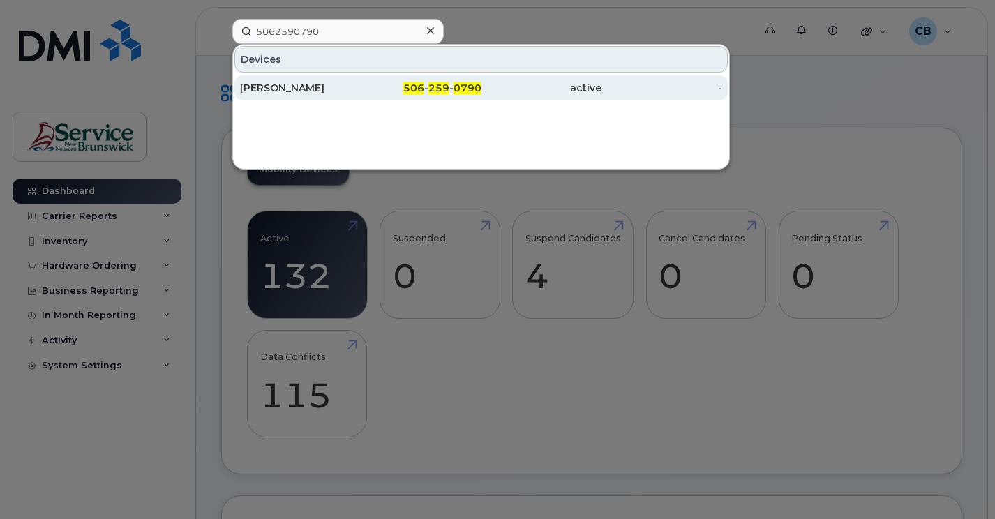
click at [304, 93] on div "[PERSON_NAME]" at bounding box center [300, 88] width 121 height 14
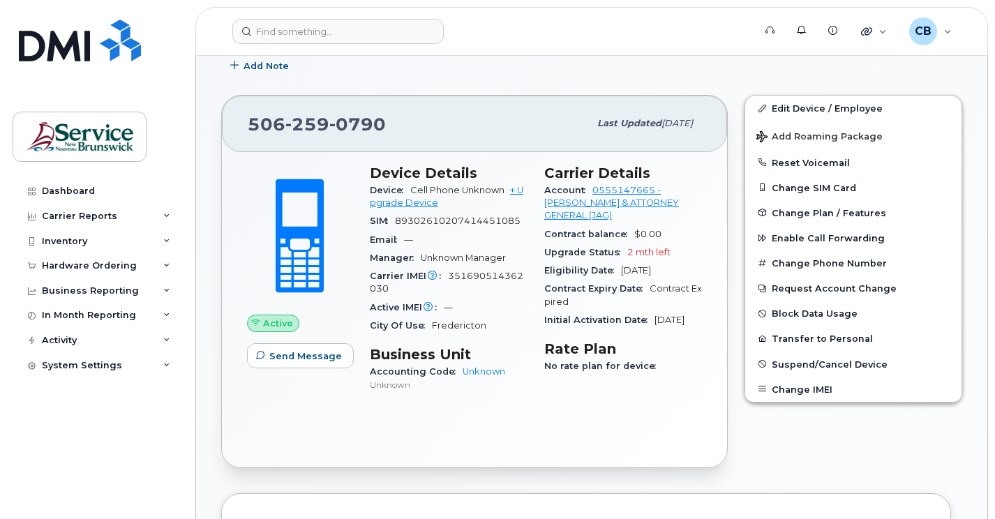
scroll to position [209, 0]
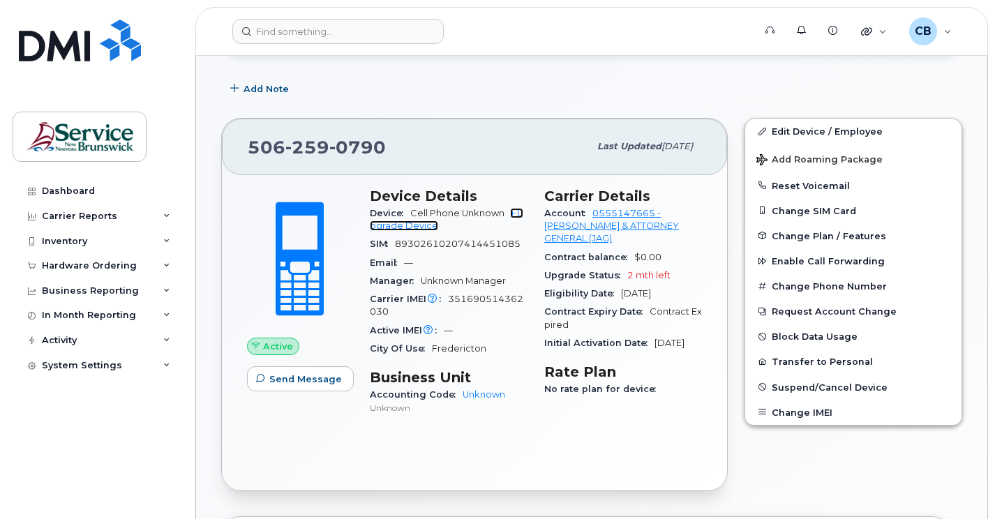
click at [403, 229] on link "+ Upgrade Device" at bounding box center [447, 219] width 154 height 23
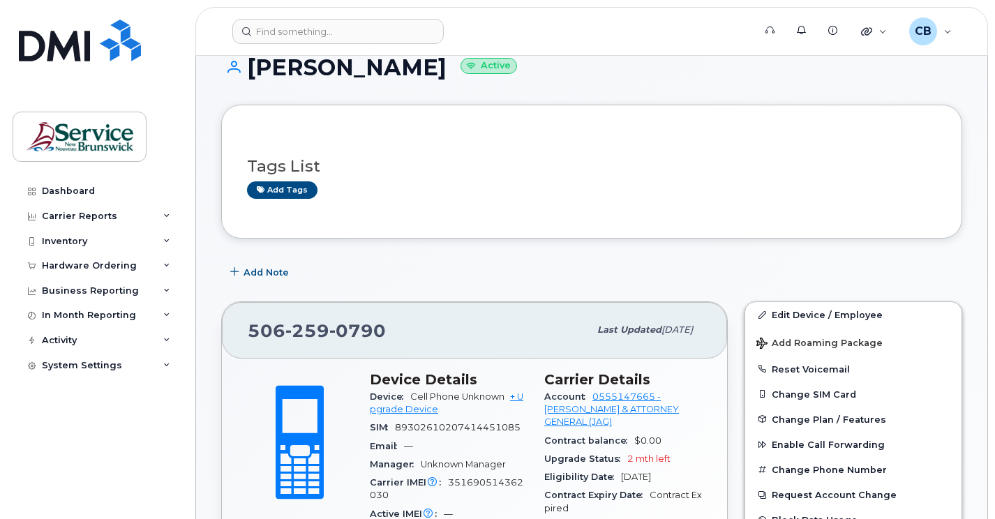
scroll to position [0, 0]
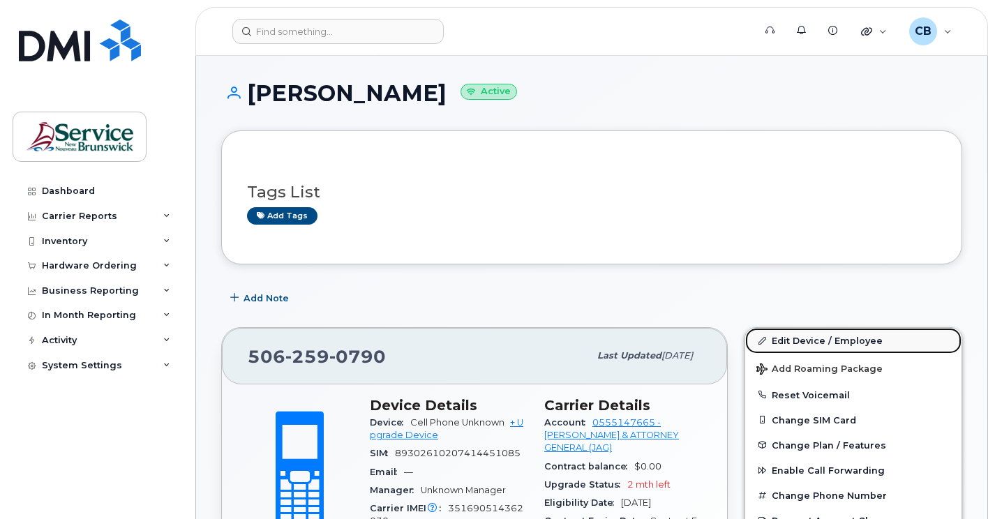
click at [812, 343] on link "Edit Device / Employee" at bounding box center [853, 340] width 216 height 25
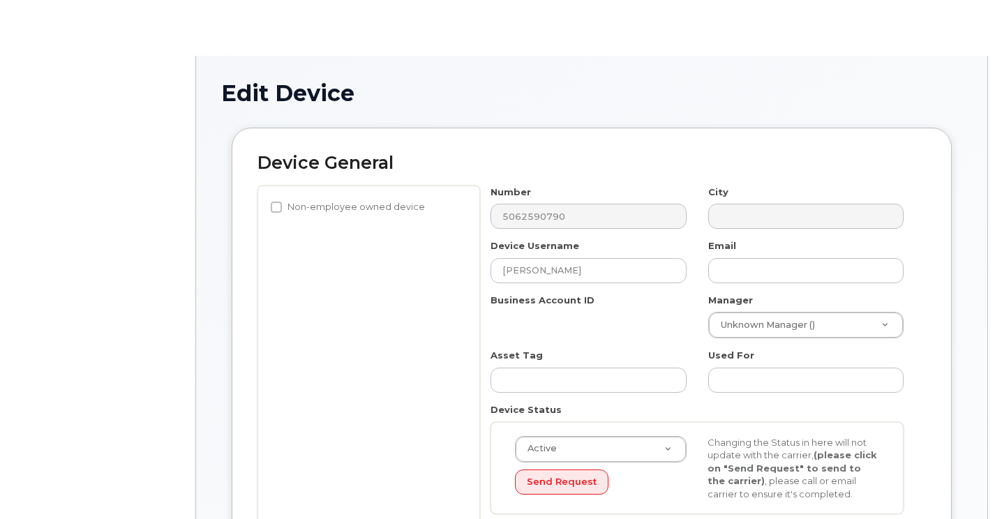
select select "34535605"
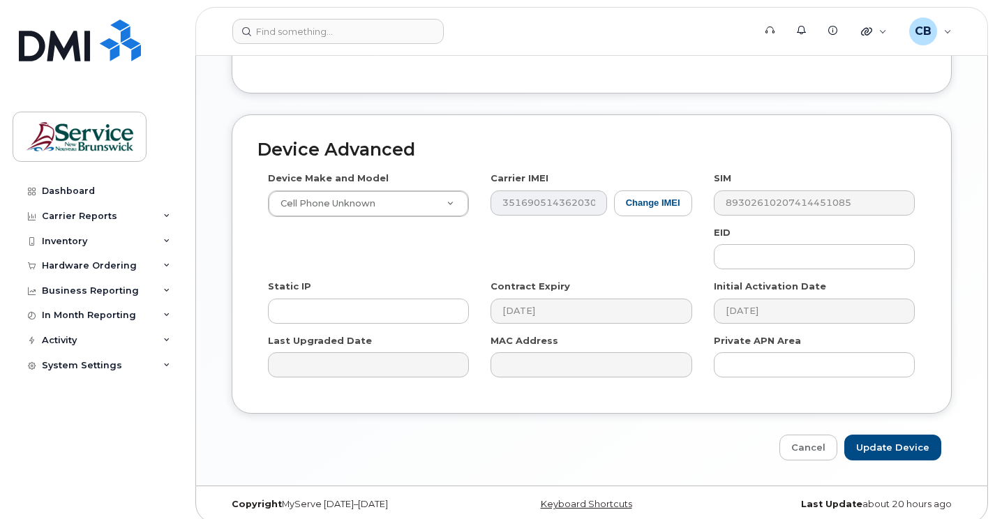
scroll to position [709, 0]
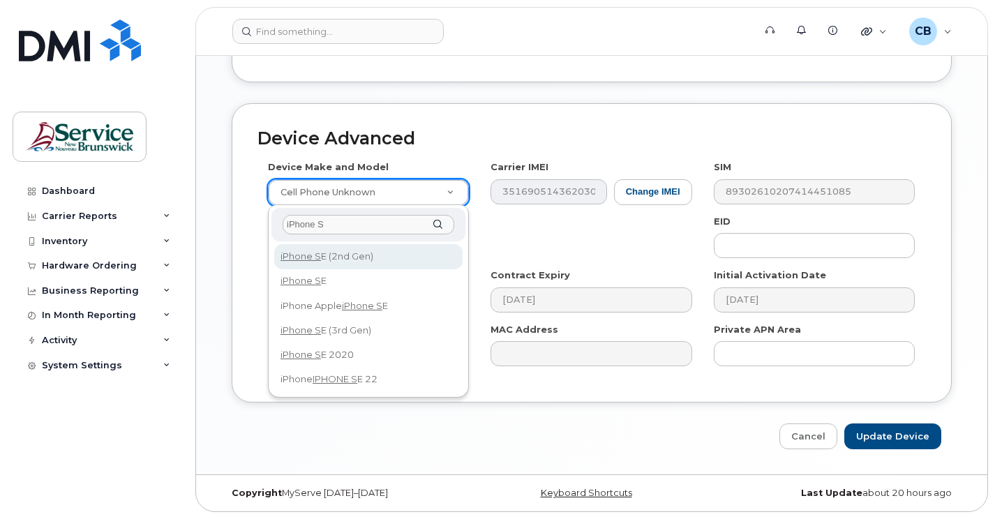
type input "iPhone SE"
